Goal: Navigation & Orientation: Find specific page/section

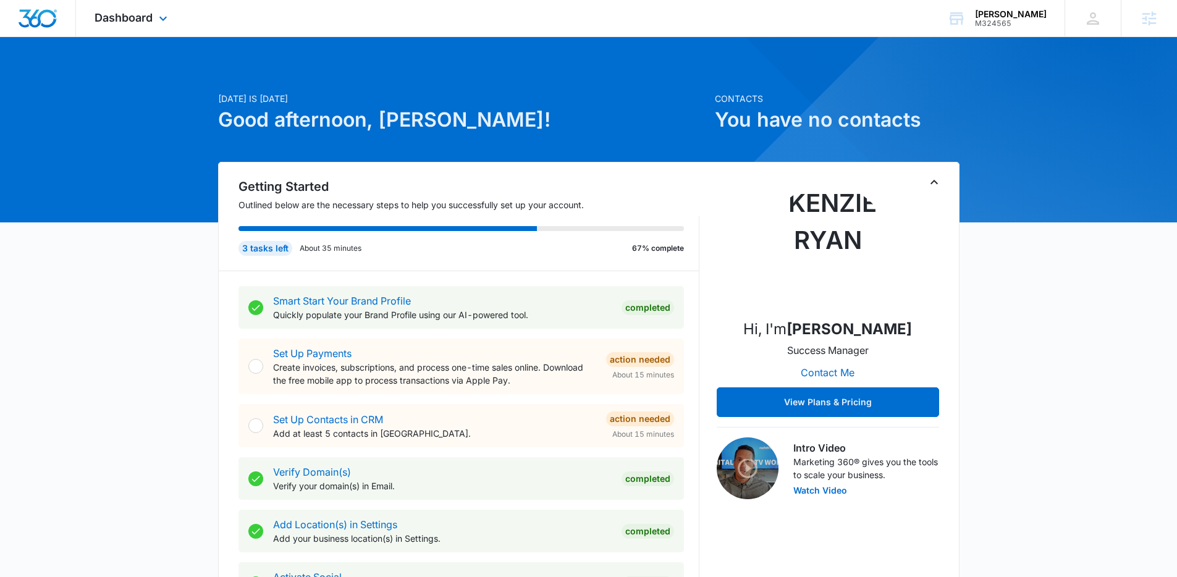
click at [61, 22] on div at bounding box center [38, 18] width 76 height 36
click at [107, 23] on span "Dashboard" at bounding box center [124, 17] width 58 height 13
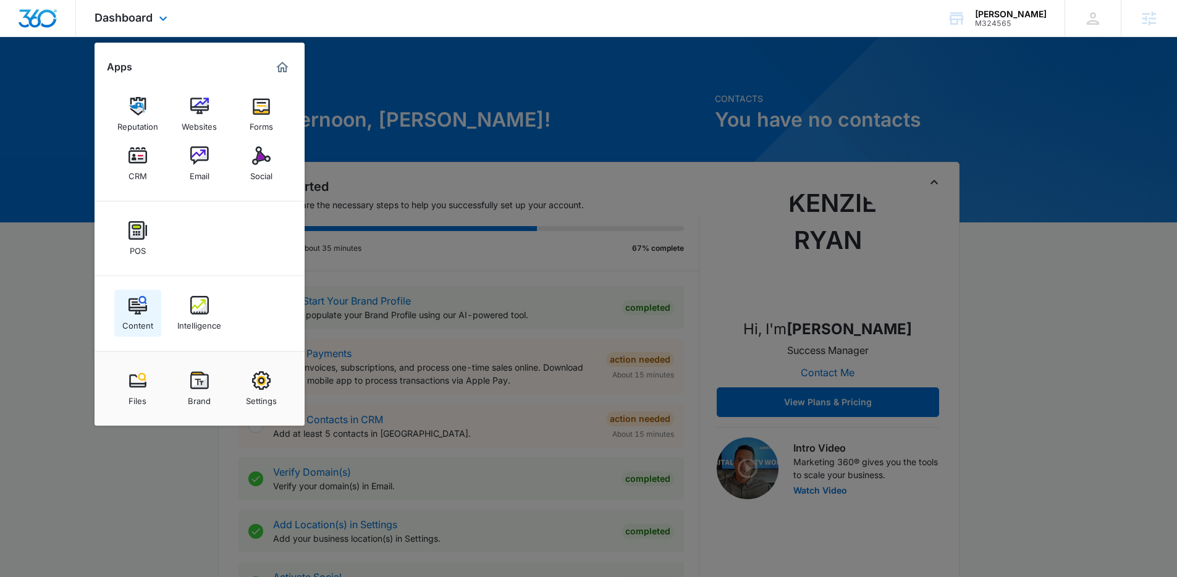
click at [148, 325] on div "Content" at bounding box center [137, 322] width 31 height 16
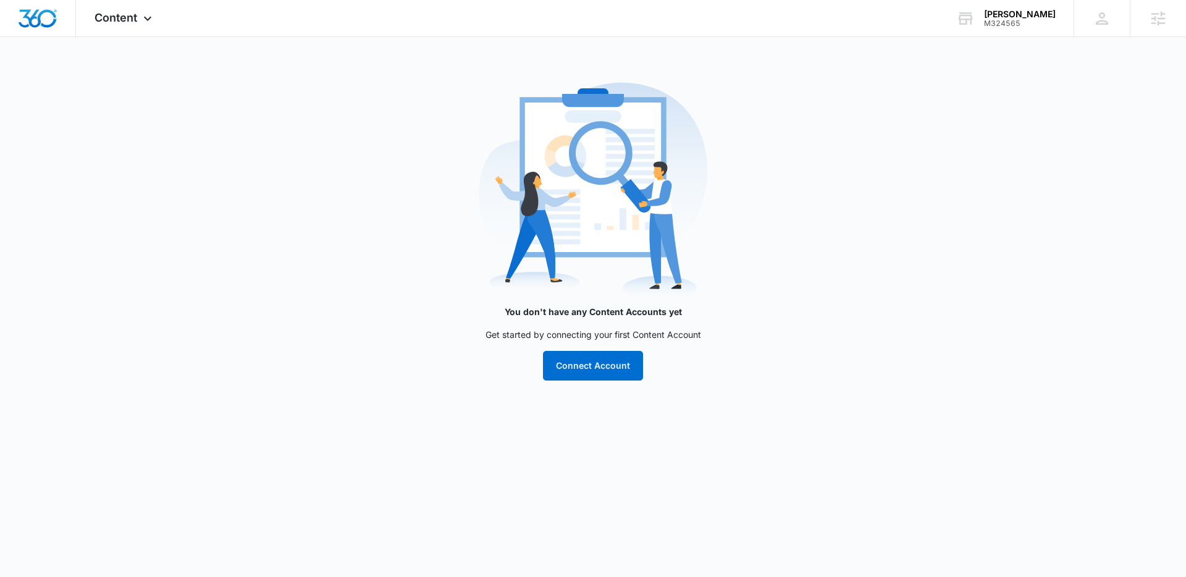
click at [878, 312] on main "You don't have any Content Accounts yet Get started by connecting your first Co…" at bounding box center [593, 236] width 1186 height 319
click at [102, 21] on span "Content" at bounding box center [116, 17] width 43 height 13
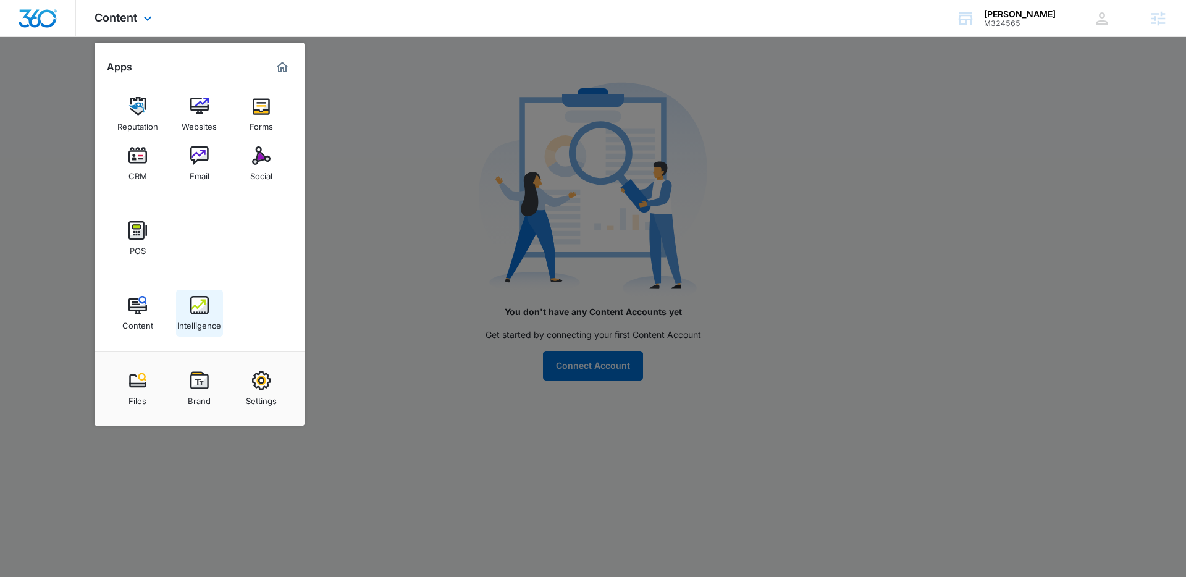
click at [204, 308] on img at bounding box center [199, 305] width 19 height 19
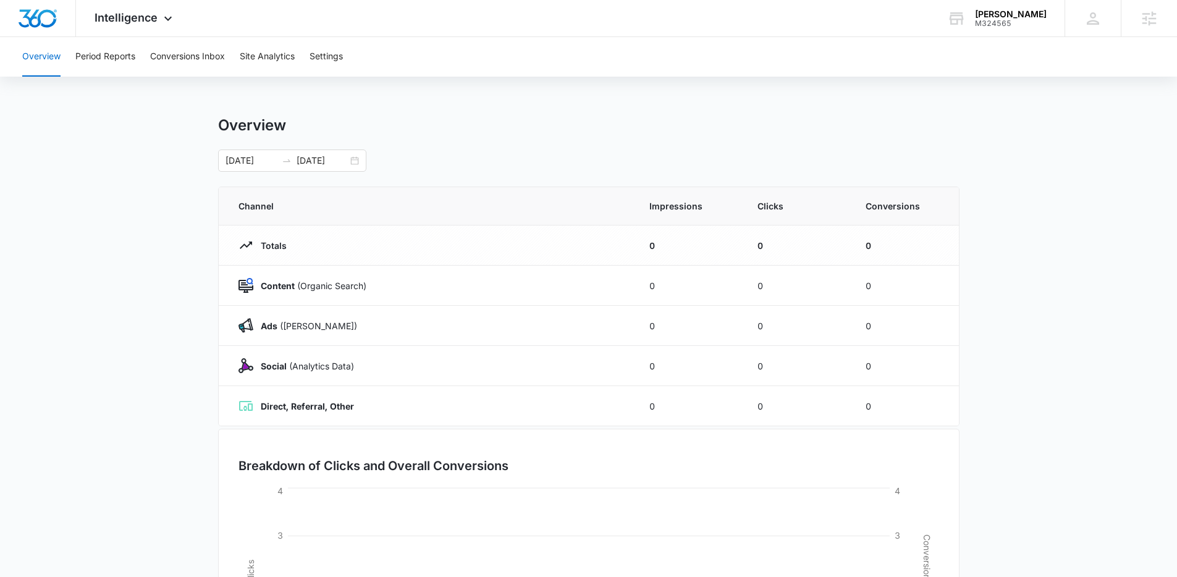
click at [1032, 233] on main "Overview [DATE] [DATE] Channel Impressions Clicks Conversions Totals 0 0 0 Cont…" at bounding box center [588, 440] width 1177 height 649
click at [318, 64] on button "Settings" at bounding box center [325, 57] width 33 height 40
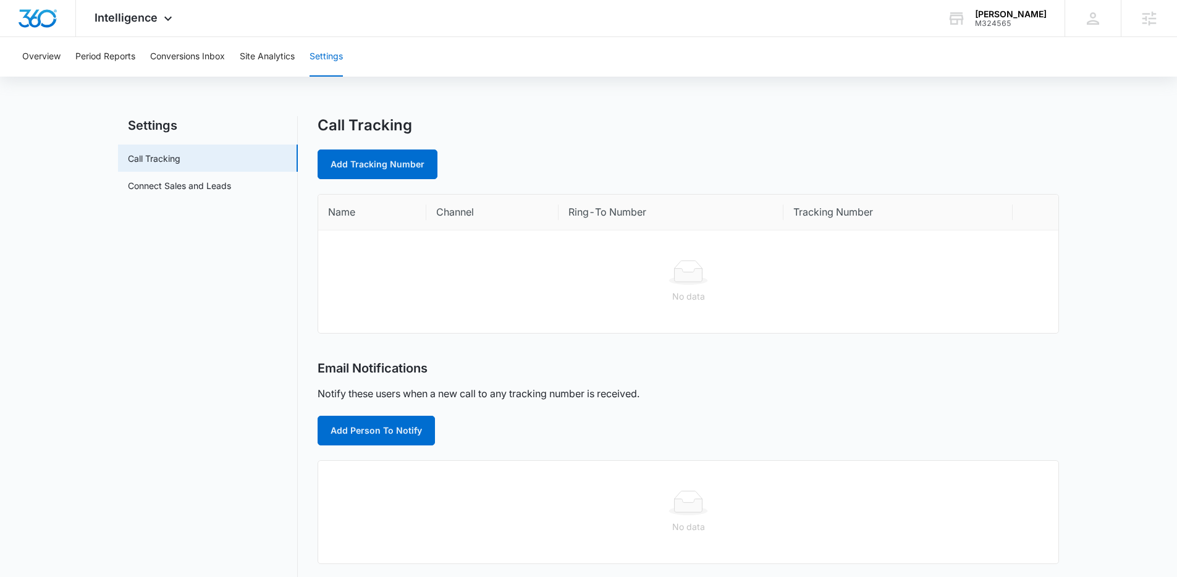
click at [717, 146] on div "Call Tracking Add Tracking Number" at bounding box center [688, 147] width 741 height 63
click at [661, 150] on div "Add Tracking Number" at bounding box center [688, 164] width 741 height 30
click at [1022, 223] on th at bounding box center [1035, 213] width 46 height 36
click at [133, 27] on div "Intelligence Apps Reputation Websites Forms CRM Email Social POS Content Intell…" at bounding box center [135, 18] width 118 height 36
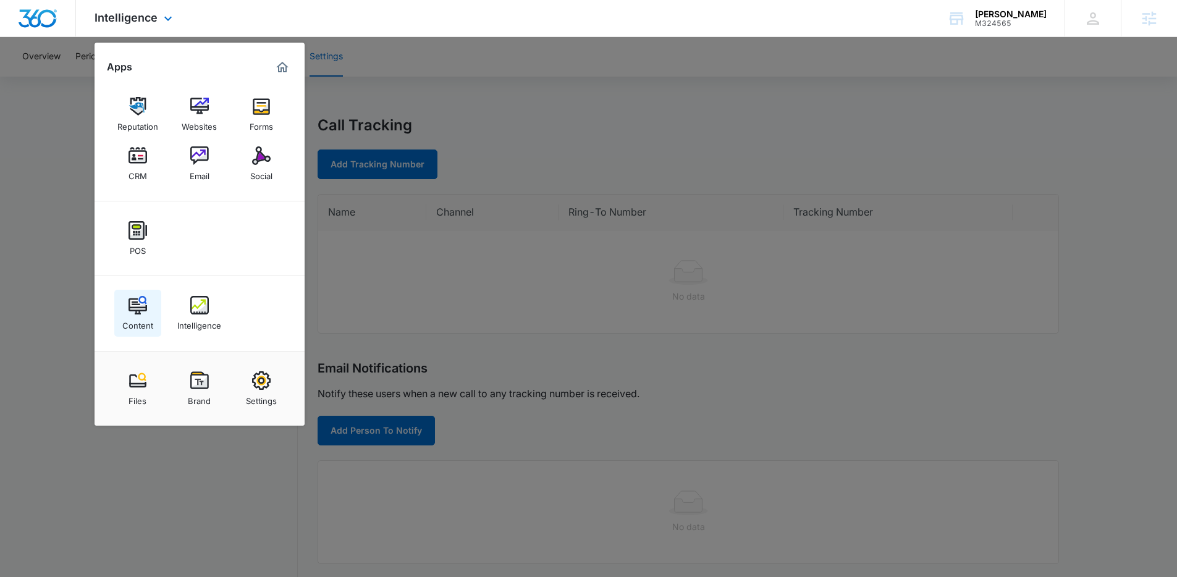
click at [132, 308] on img at bounding box center [137, 305] width 19 height 19
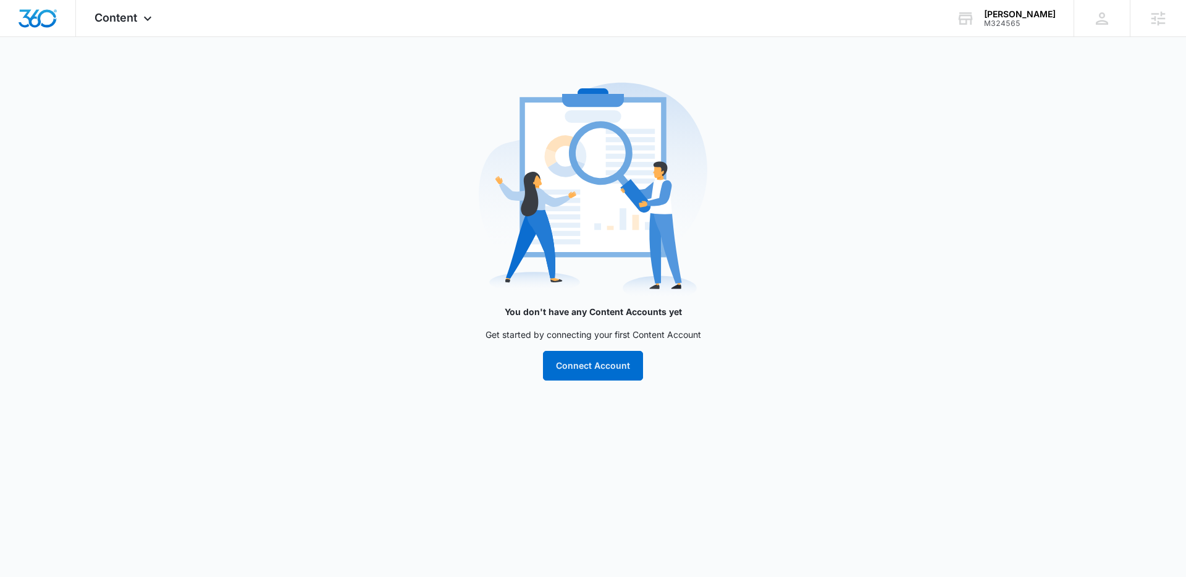
click at [288, 329] on main "You don't have any Content Accounts yet Get started by connecting your first Co…" at bounding box center [593, 236] width 1186 height 319
